Goal: Task Accomplishment & Management: Use online tool/utility

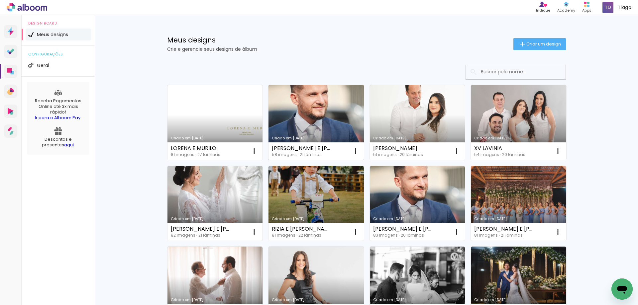
click at [323, 130] on link "Criado em [DATE]" at bounding box center [315, 122] width 95 height 75
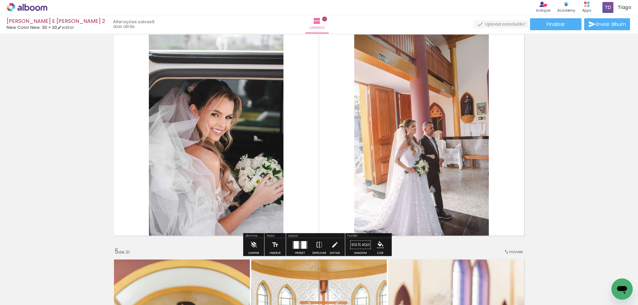
scroll to position [697, 0]
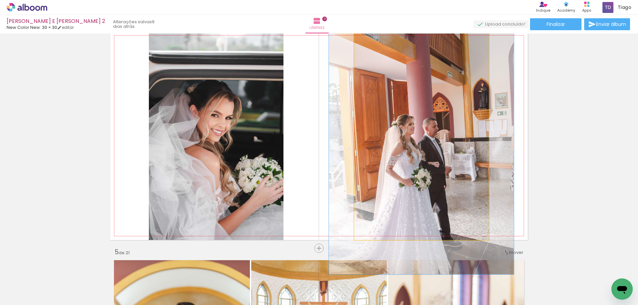
drag, startPoint x: 368, startPoint y: 38, endPoint x: 376, endPoint y: 37, distance: 7.7
type paper-slider "133"
click at [376, 37] on div at bounding box center [377, 39] width 6 height 6
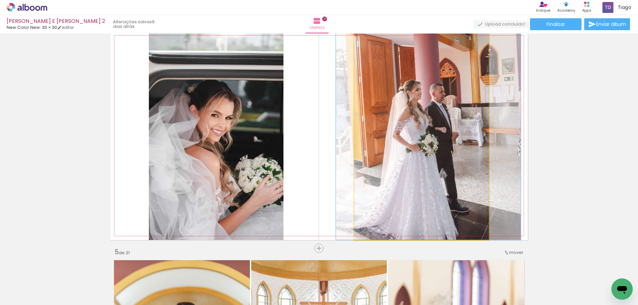
drag, startPoint x: 418, startPoint y: 172, endPoint x: 424, endPoint y: 124, distance: 48.9
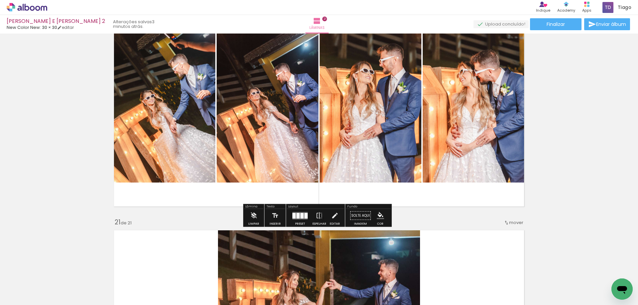
scroll to position [4318, 0]
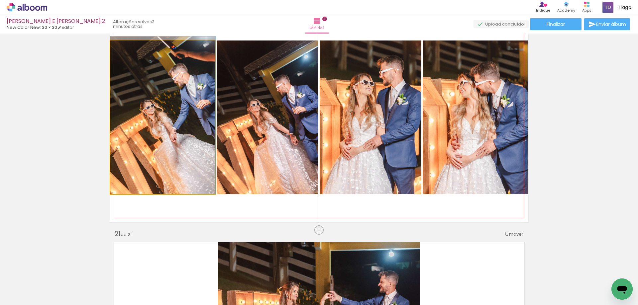
drag, startPoint x: 189, startPoint y: 137, endPoint x: 176, endPoint y: 133, distance: 14.0
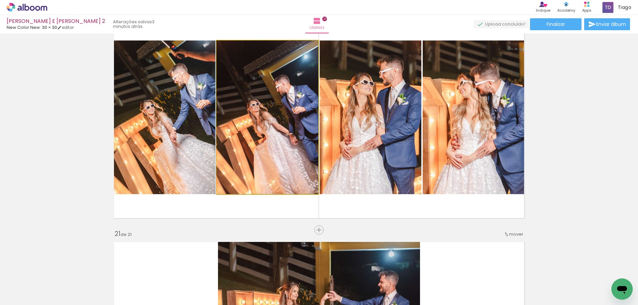
drag, startPoint x: 267, startPoint y: 113, endPoint x: 248, endPoint y: 112, distance: 19.6
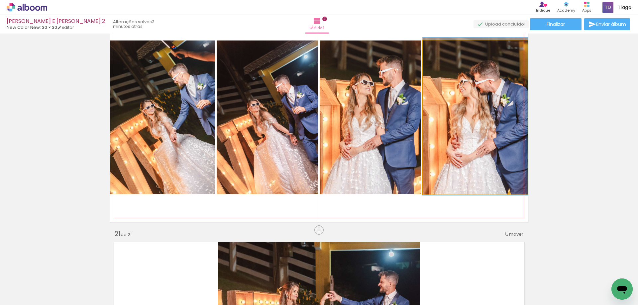
drag, startPoint x: 455, startPoint y: 104, endPoint x: 431, endPoint y: 104, distance: 23.6
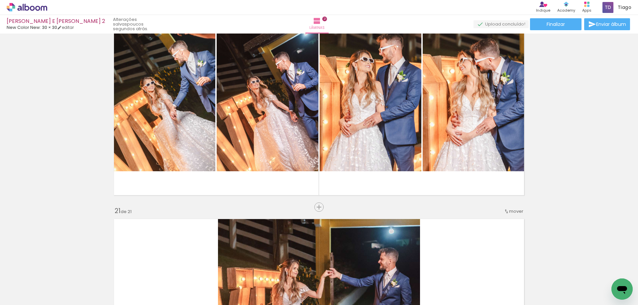
scroll to position [4351, 0]
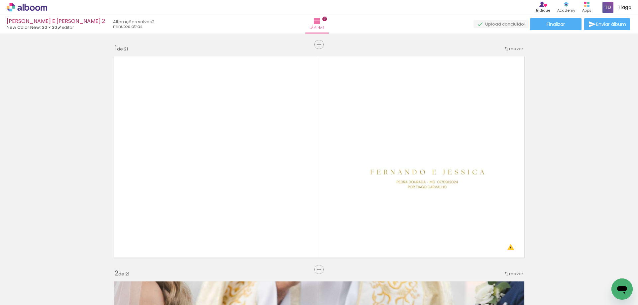
scroll to position [4351, 0]
